Goal: Browse casually

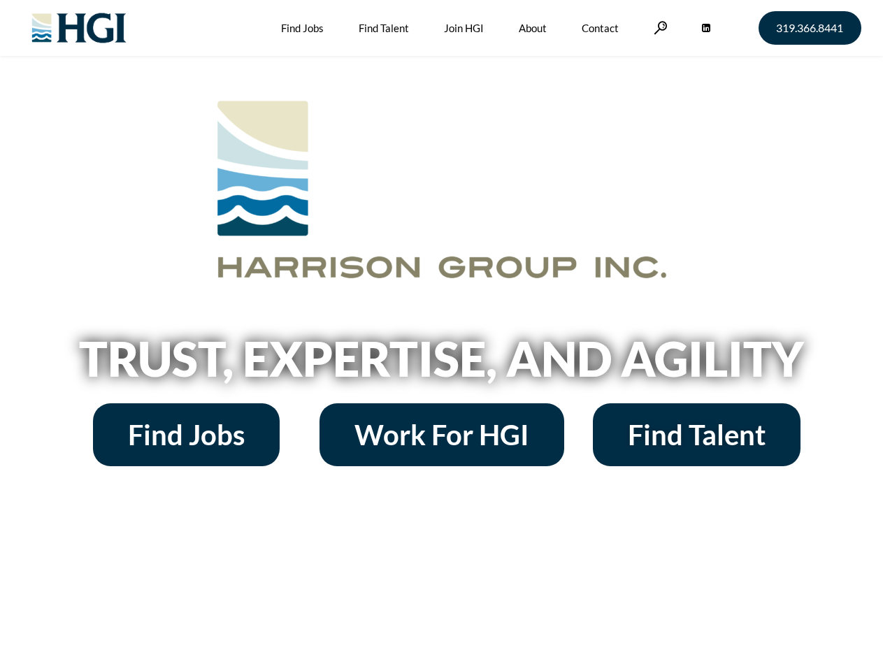
click at [441, 335] on h2 "Trust, Expertise, and Agility" at bounding box center [441, 359] width 797 height 48
click at [658, 27] on link at bounding box center [660, 27] width 14 height 13
click at [441, 363] on h2 "Trust, Expertise, and Agility" at bounding box center [441, 359] width 797 height 48
click at [441, 335] on h2 "Trust, Expertise, and Agility" at bounding box center [441, 359] width 797 height 48
click at [658, 27] on link at bounding box center [660, 27] width 14 height 13
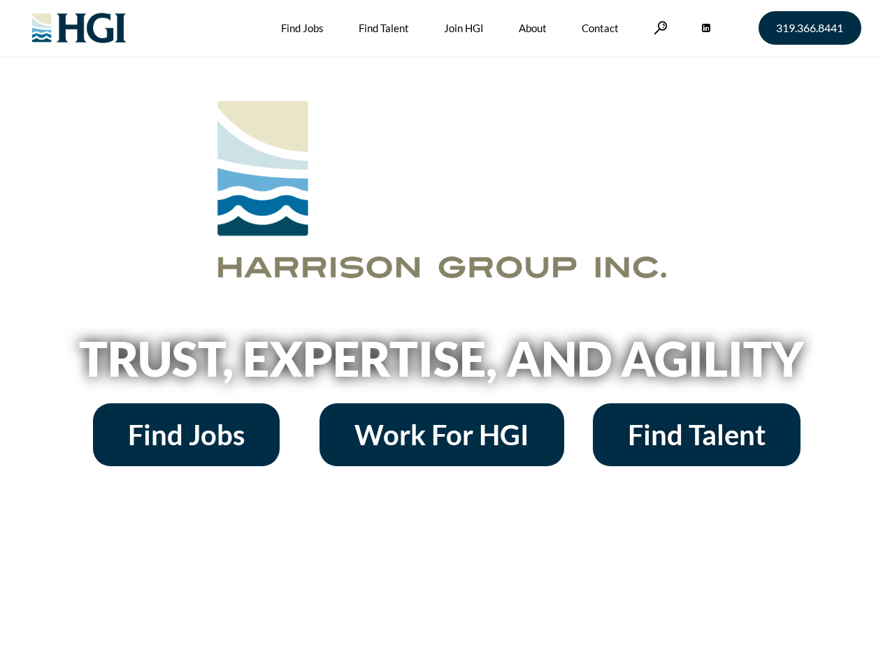
click at [441, 363] on h2 "Trust, Expertise, and Agility" at bounding box center [441, 359] width 797 height 48
